Goal: Communication & Community: Answer question/provide support

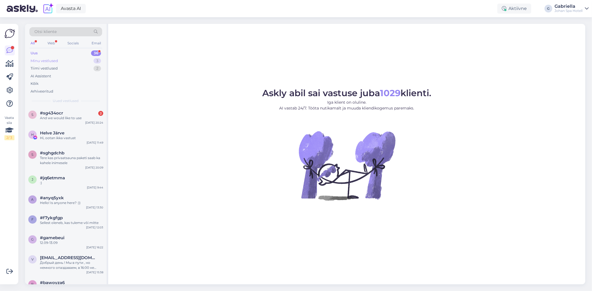
click at [63, 63] on div "Minu vestlused 3" at bounding box center [65, 61] width 73 height 8
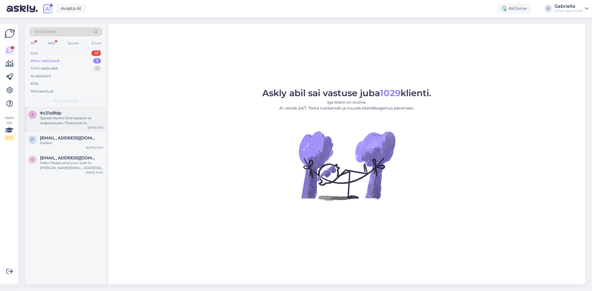
click at [71, 117] on div "Здравствуйте! Благодарим за информацию. Пожалуйста, пришлите фотографию подароч…" at bounding box center [71, 121] width 63 height 10
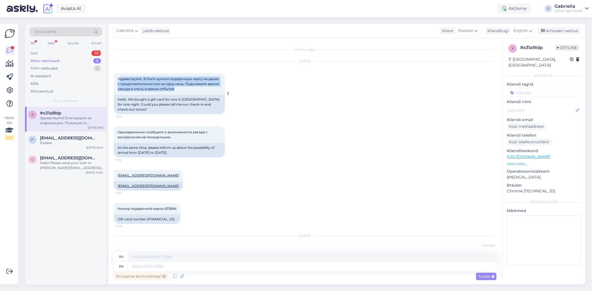
drag, startPoint x: 179, startPoint y: 92, endPoint x: 119, endPoint y: 75, distance: 61.8
click at [119, 75] on div "Здравствуйте. В Риге купили подарочную карту на двоих с продолжительностью на о…" at bounding box center [169, 84] width 111 height 22
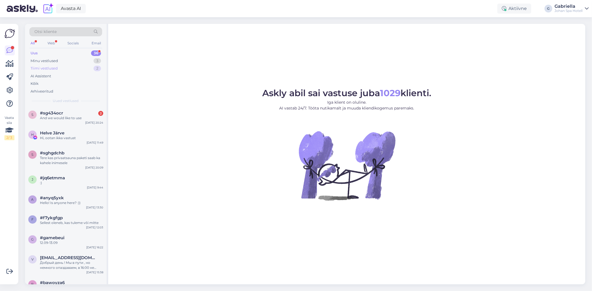
click at [71, 68] on div "Tiimi vestlused 2" at bounding box center [65, 69] width 73 height 8
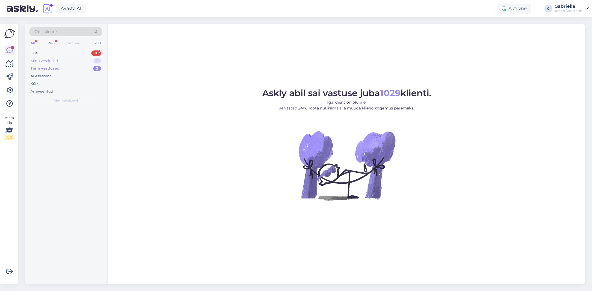
click at [75, 57] on div "Minu vestlused 3" at bounding box center [65, 61] width 73 height 8
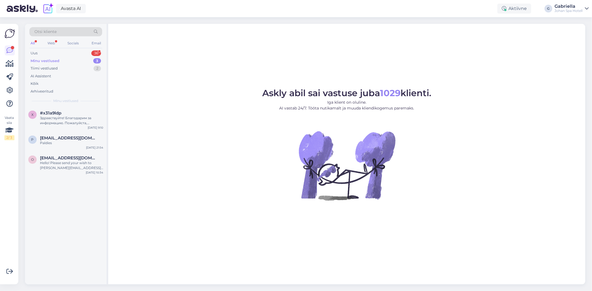
click at [63, 116] on div "Здравствуйте! Благодарим за информацию. Пожалуйста, пришлите фотографию подароч…" at bounding box center [71, 121] width 63 height 10
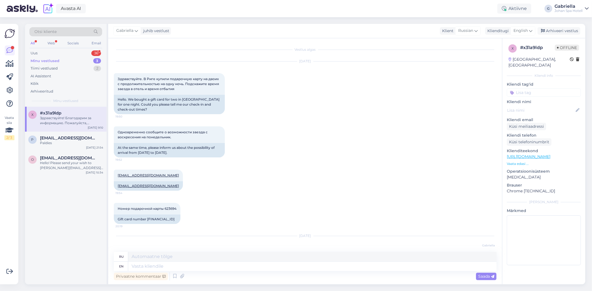
scroll to position [43, 0]
